Goal: Navigation & Orientation: Find specific page/section

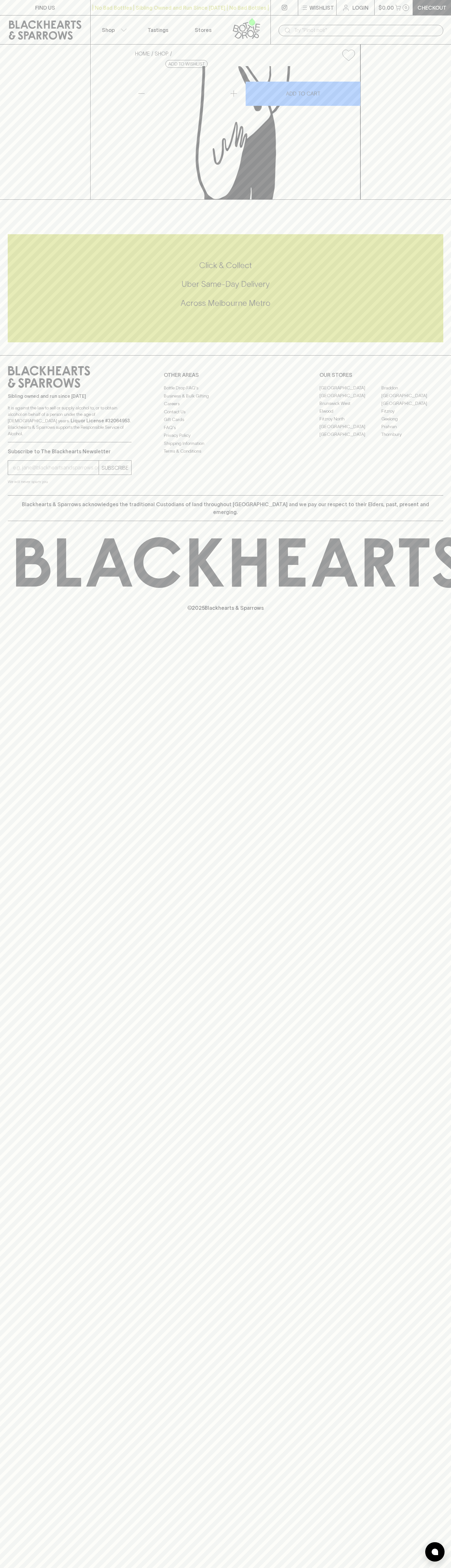
click at [140, 31] on link "Tastings" at bounding box center [158, 30] width 45 height 29
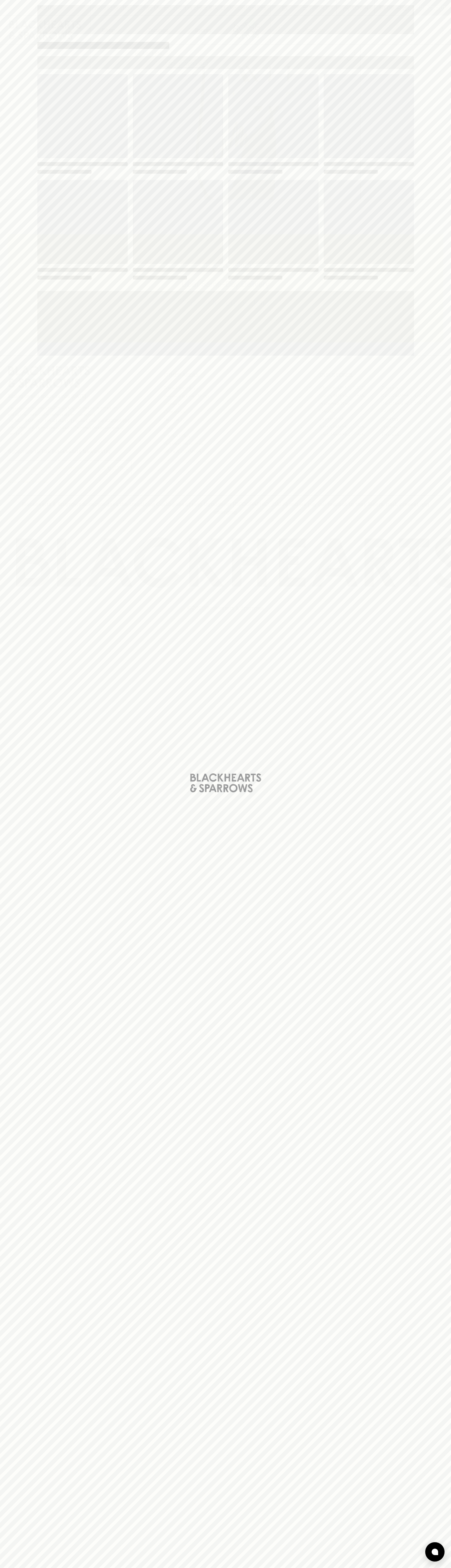
click at [449, 645] on div "Loading" at bounding box center [226, 784] width 451 height 1568
click at [288, 1568] on html "FIND US | No Bad Bottles | Sibling Owned and Run Since 2006 | No Bad Bottles | …" at bounding box center [226, 784] width 451 height 1568
click at [29, 793] on div "Loading" at bounding box center [226, 784] width 451 height 1568
